Goal: Find specific page/section: Find specific page/section

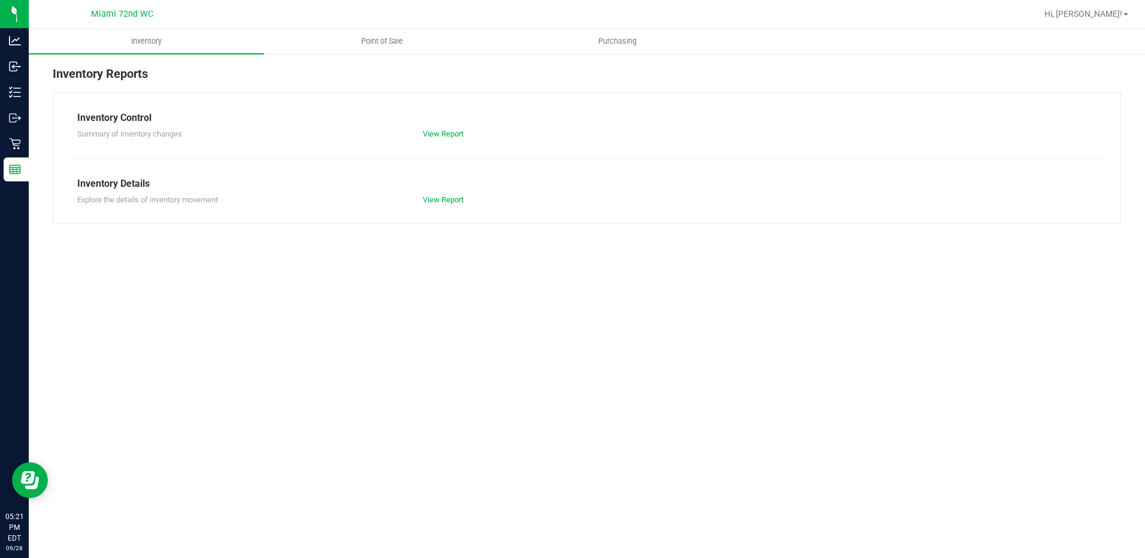
click at [388, 44] on span "Point of Sale" at bounding box center [382, 41] width 74 height 11
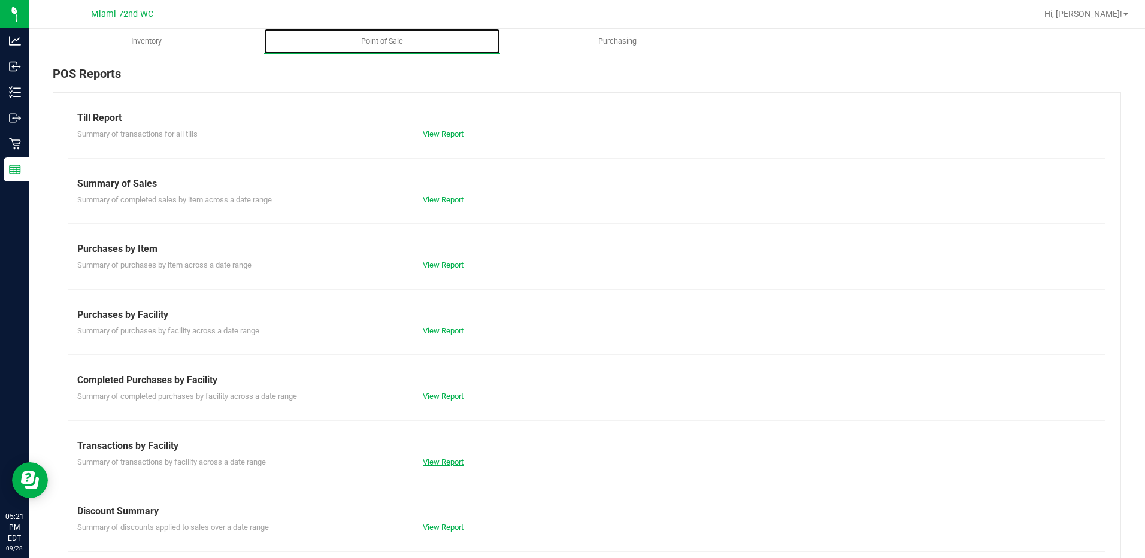
click at [426, 465] on link "View Report" at bounding box center [443, 461] width 41 height 9
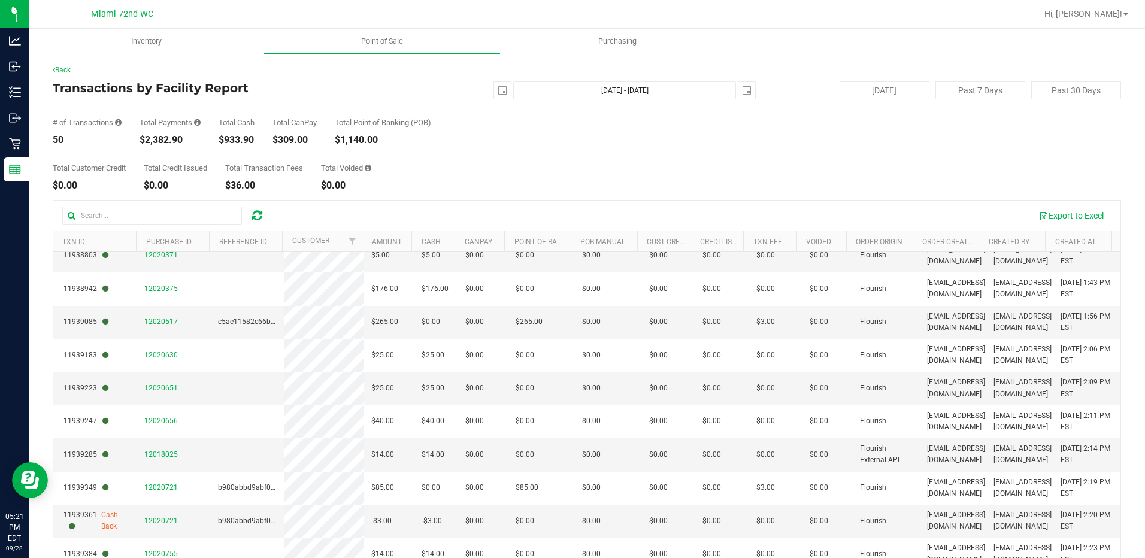
scroll to position [87, 0]
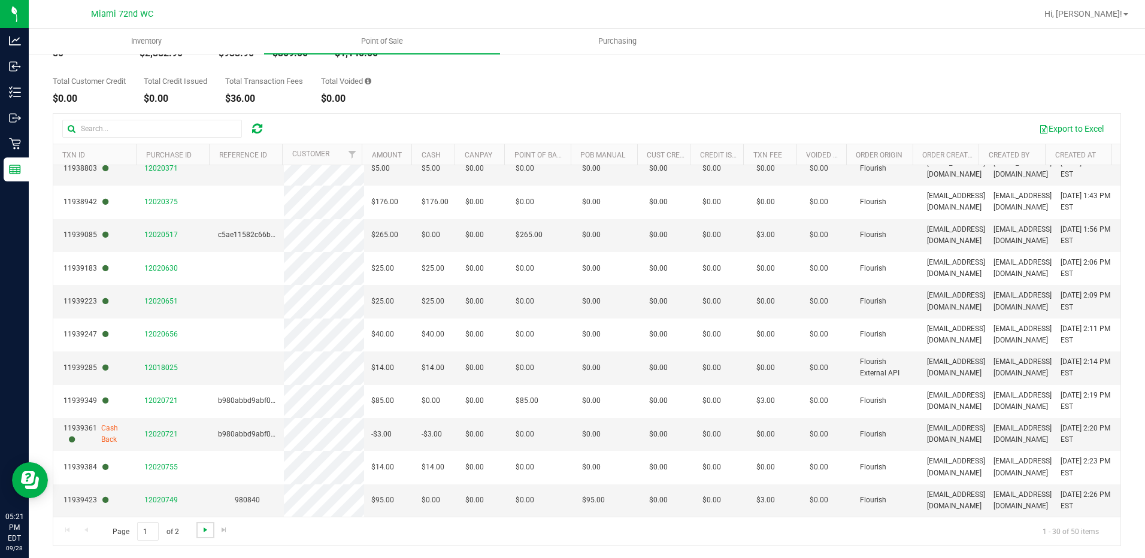
click at [203, 532] on span "Go to the next page" at bounding box center [206, 530] width 10 height 10
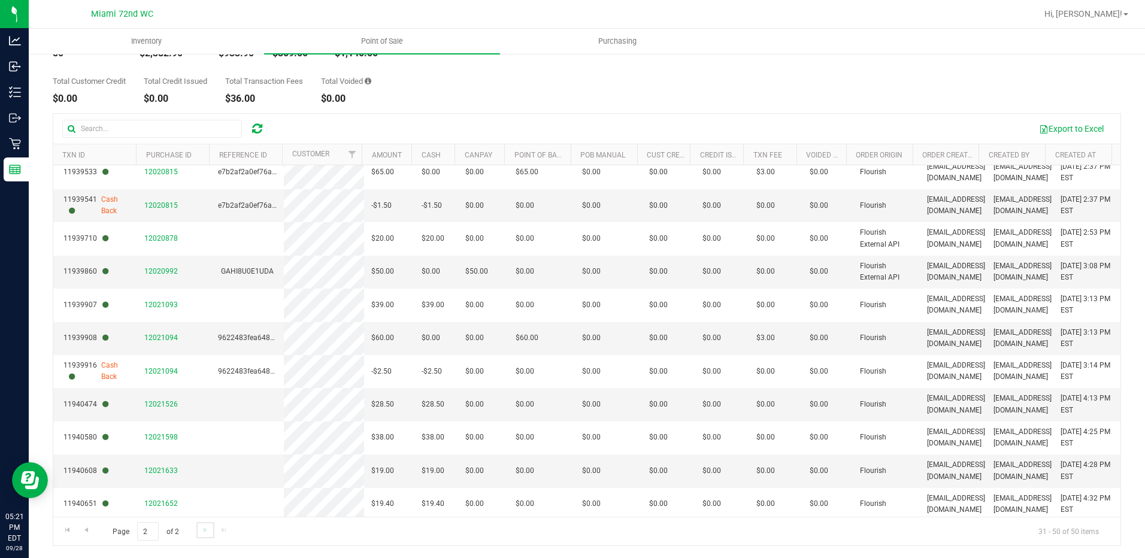
scroll to position [311, 0]
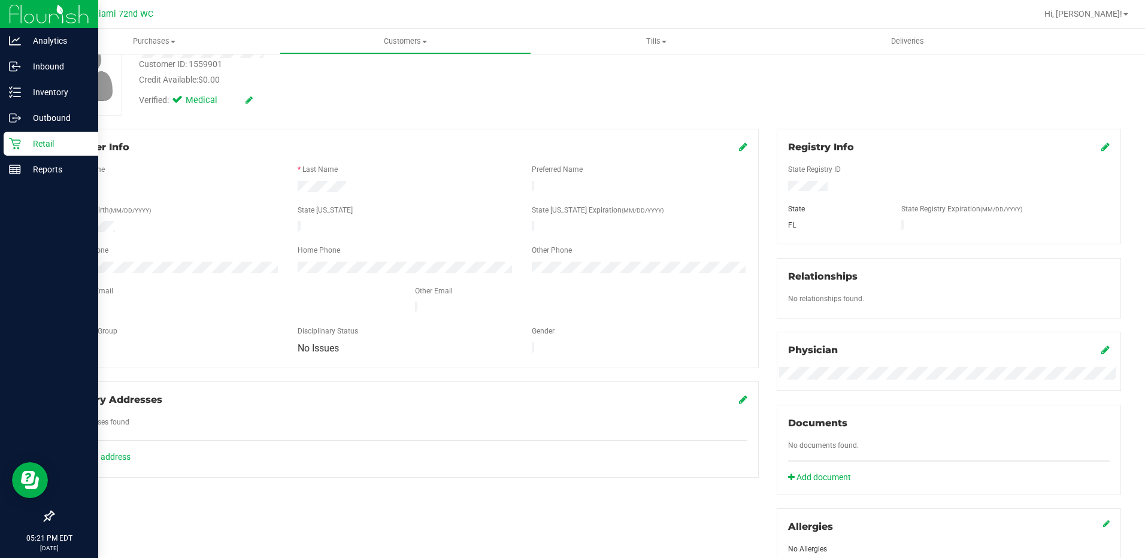
click at [20, 146] on icon at bounding box center [15, 144] width 12 height 12
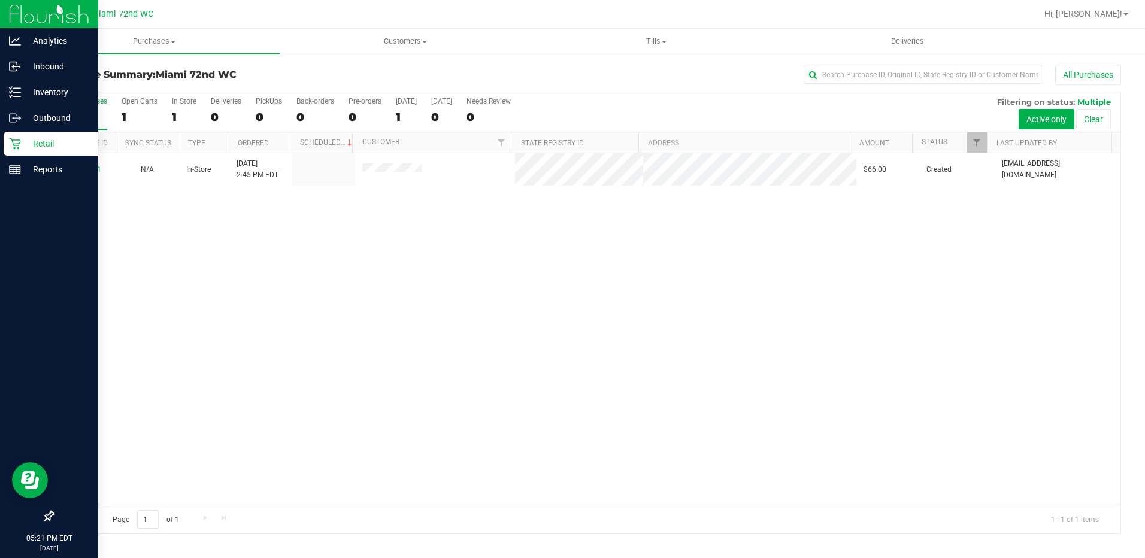
click at [27, 140] on p "Retail" at bounding box center [57, 144] width 72 height 14
click at [10, 143] on icon at bounding box center [15, 144] width 12 height 12
click at [22, 72] on p "Inbound" at bounding box center [57, 66] width 72 height 14
click at [13, 65] on icon at bounding box center [13, 66] width 2 height 2
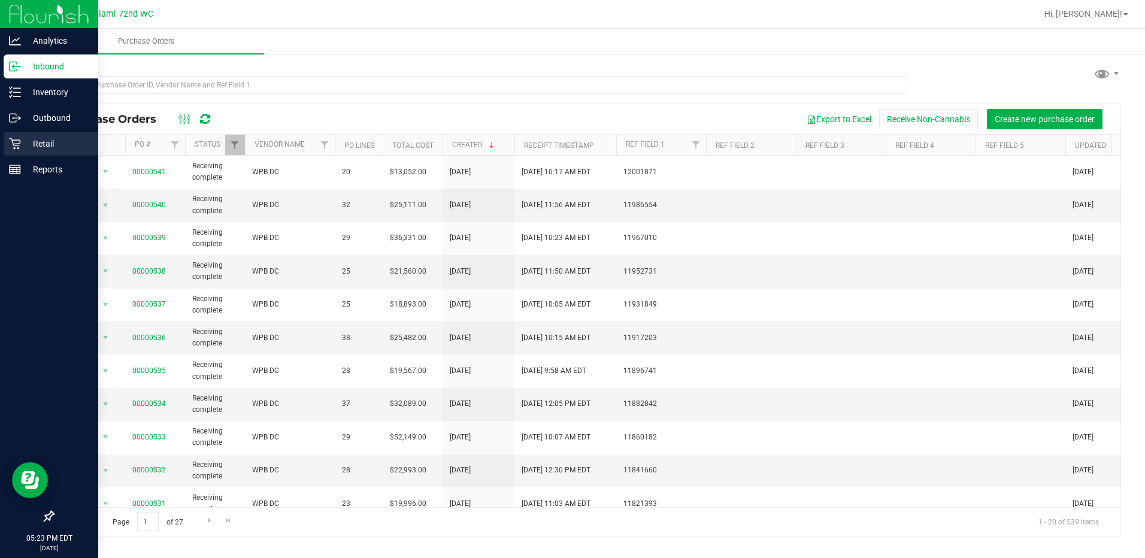
click at [50, 150] on p "Retail" at bounding box center [57, 144] width 72 height 14
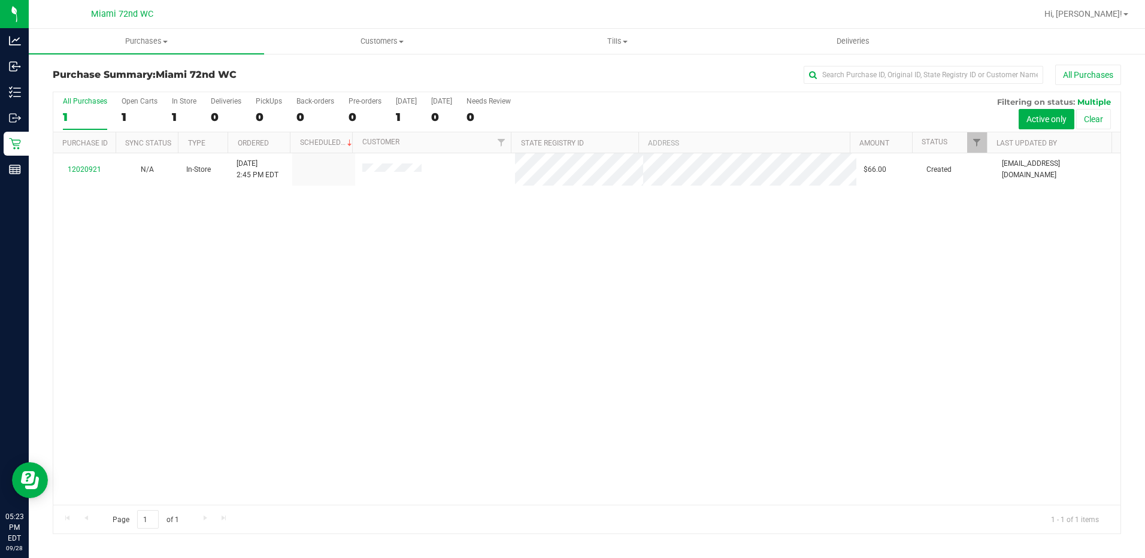
click at [190, 273] on div "12020921 N/A In-Store [DATE] 2:45 PM EDT $66.00 Created [EMAIL_ADDRESS][DOMAIN_…" at bounding box center [586, 328] width 1067 height 351
